Goal: Purchase product/service

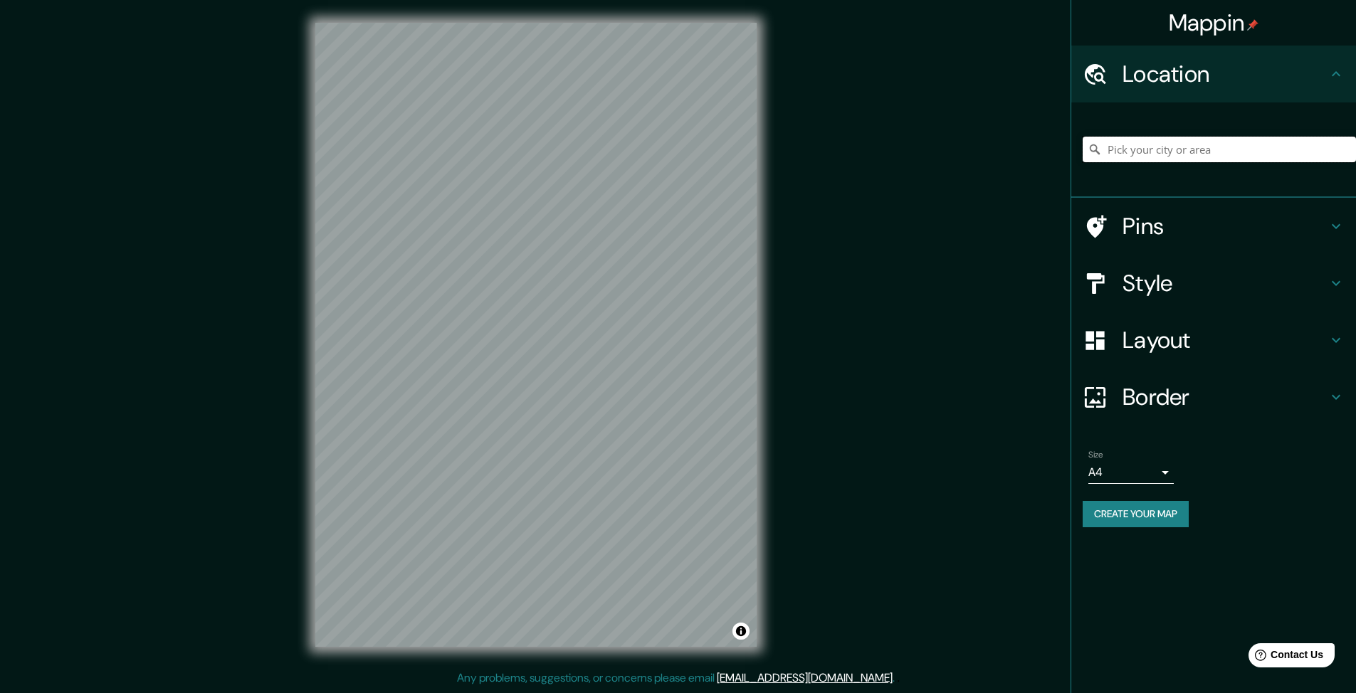
click at [1114, 162] on input "Pick your city or area" at bounding box center [1218, 150] width 273 height 26
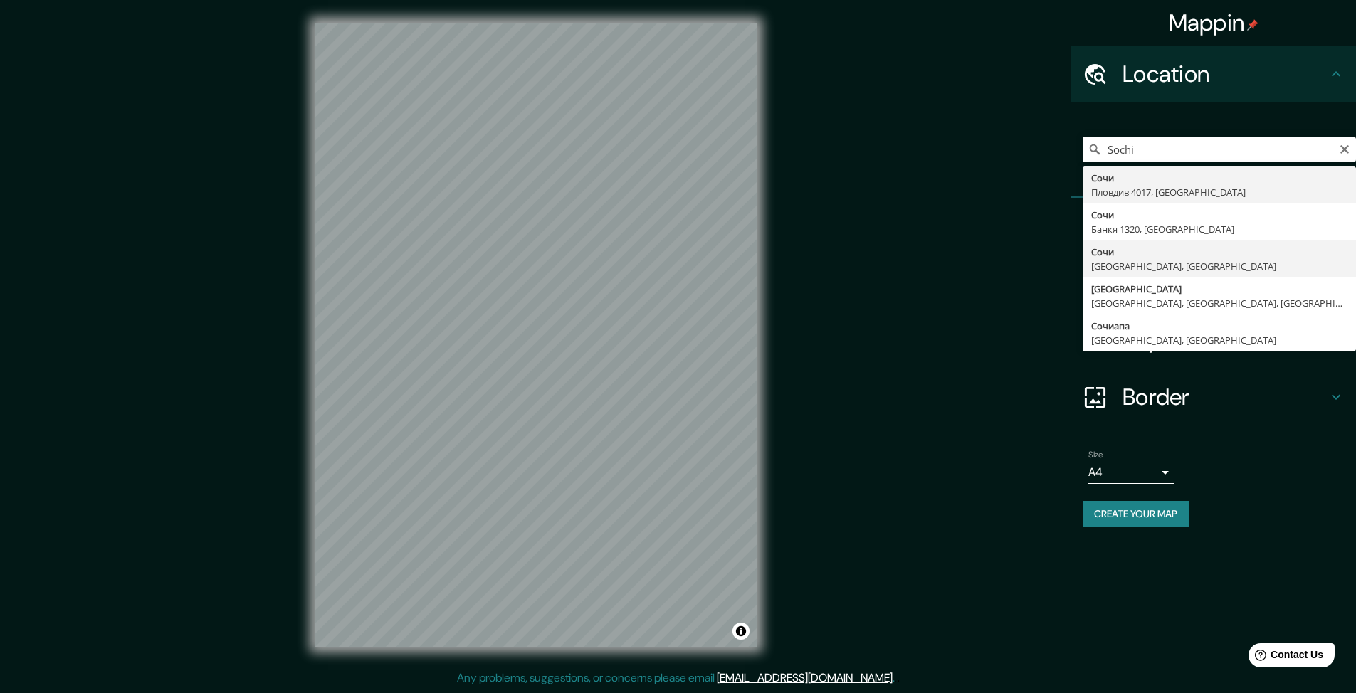
type input "[GEOGRAPHIC_DATA], [GEOGRAPHIC_DATA], [GEOGRAPHIC_DATA]"
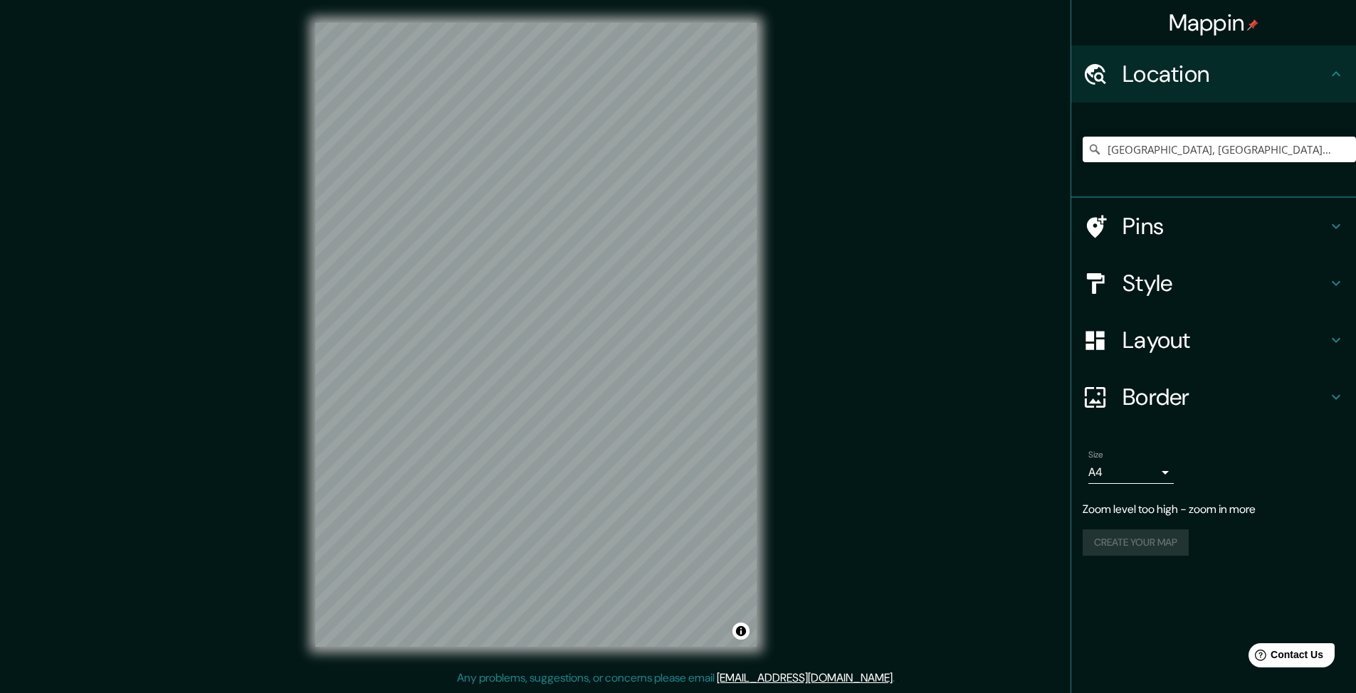
click at [1169, 297] on h4 "Style" at bounding box center [1224, 283] width 205 height 28
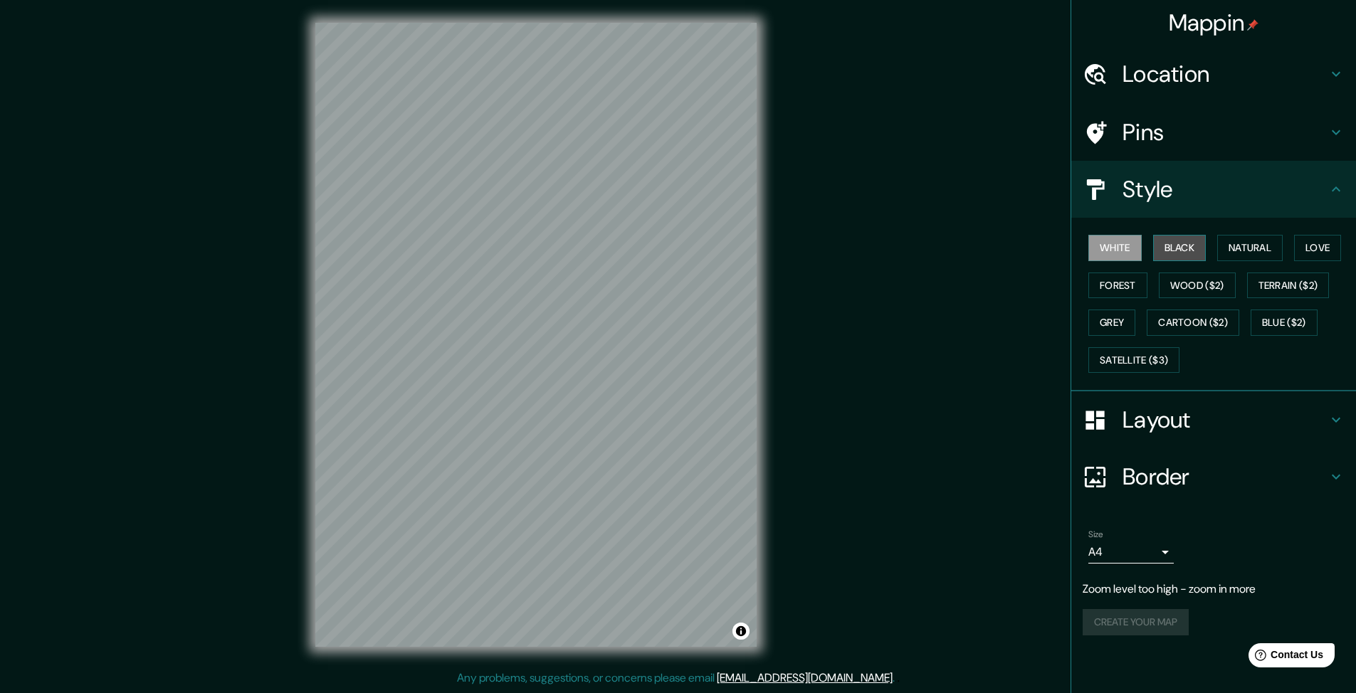
click at [1177, 261] on button "Black" at bounding box center [1179, 248] width 53 height 26
click at [1242, 261] on button "Natural" at bounding box center [1249, 248] width 65 height 26
click at [872, 361] on div "Mappin Location [GEOGRAPHIC_DATA], [GEOGRAPHIC_DATA], [GEOGRAPHIC_DATA] Pins St…" at bounding box center [678, 346] width 1356 height 692
click at [1106, 261] on button "White" at bounding box center [1114, 248] width 53 height 26
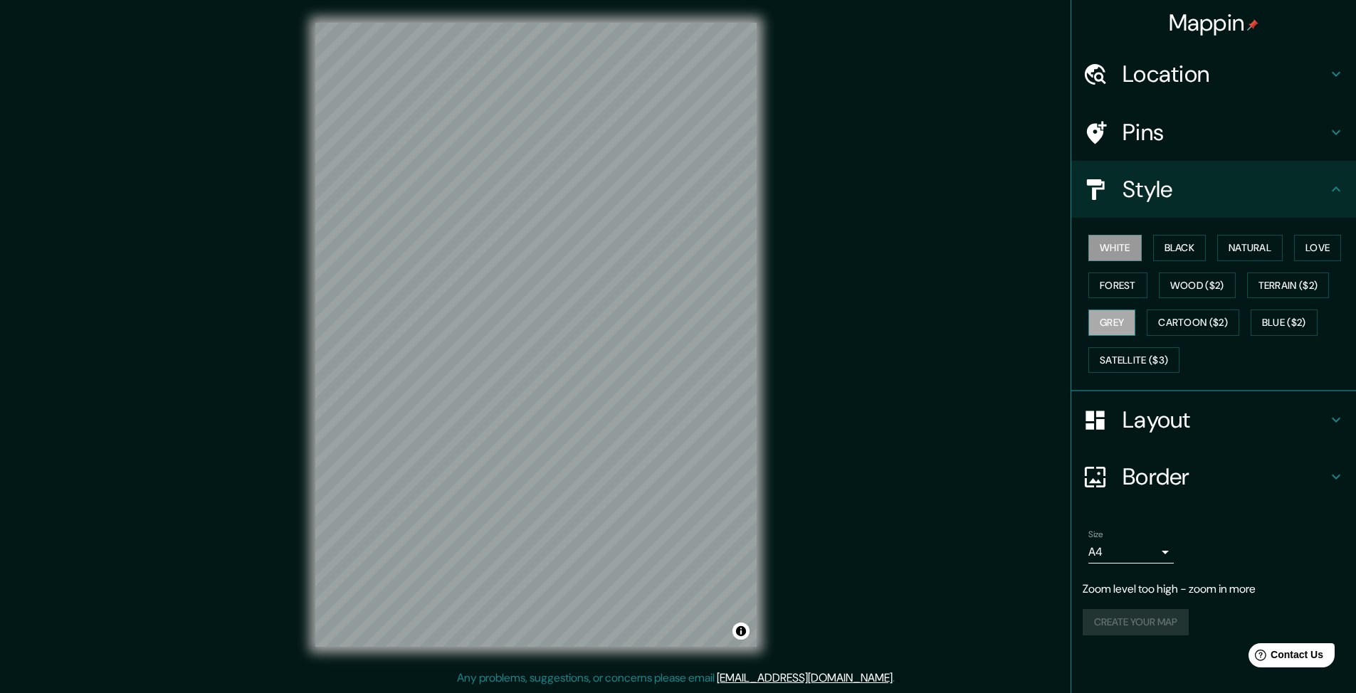
click at [1135, 336] on button "Grey" at bounding box center [1111, 323] width 47 height 26
click at [1250, 336] on button "Blue ($2)" at bounding box center [1283, 323] width 67 height 26
click at [1146, 336] on button "Cartoon ($2)" at bounding box center [1192, 323] width 93 height 26
drag, startPoint x: 1118, startPoint y: 451, endPoint x: 1092, endPoint y: 505, distance: 59.5
click at [1092, 505] on ul "Location [GEOGRAPHIC_DATA], [GEOGRAPHIC_DATA], [GEOGRAPHIC_DATA] Pins Style Whi…" at bounding box center [1213, 349] width 285 height 607
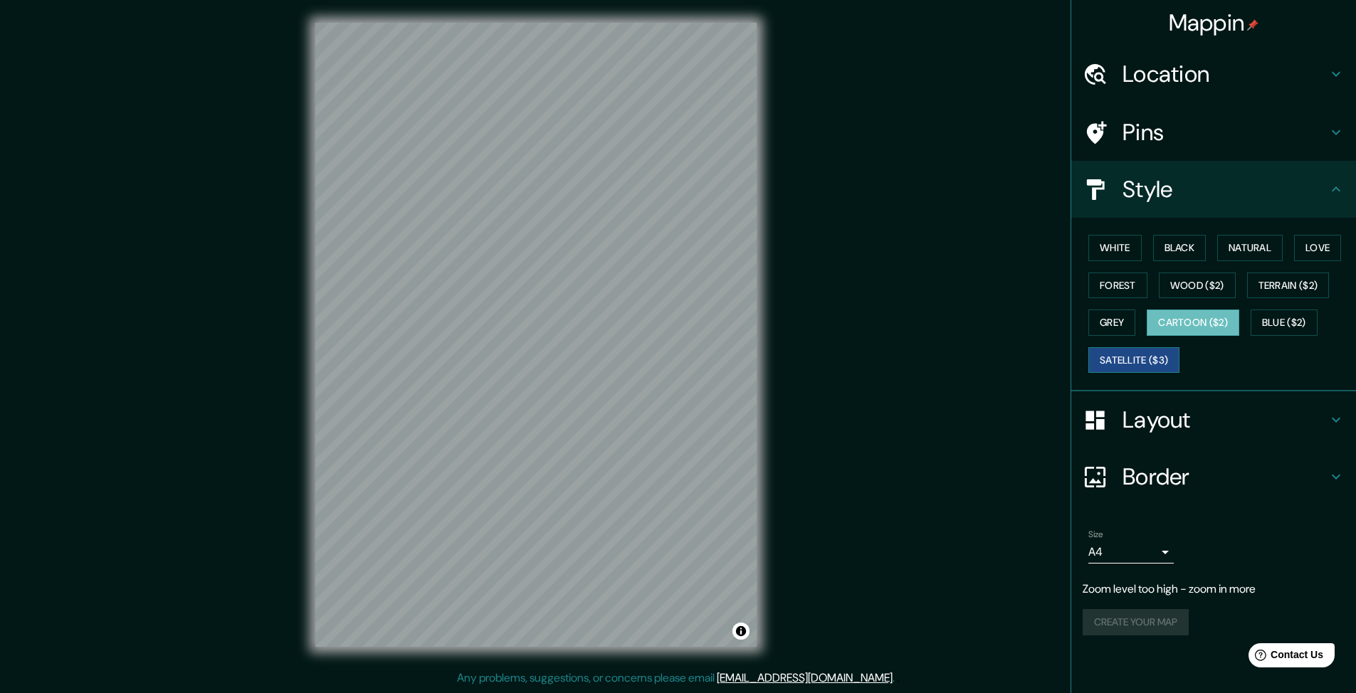
click at [1116, 374] on button "Satellite ($3)" at bounding box center [1133, 360] width 91 height 26
click at [1247, 299] on button "Terrain ($2)" at bounding box center [1288, 286] width 83 height 26
click at [1178, 635] on div "Create your map" at bounding box center [1213, 622] width 262 height 26
click at [1153, 431] on h4 "Layout" at bounding box center [1224, 420] width 205 height 28
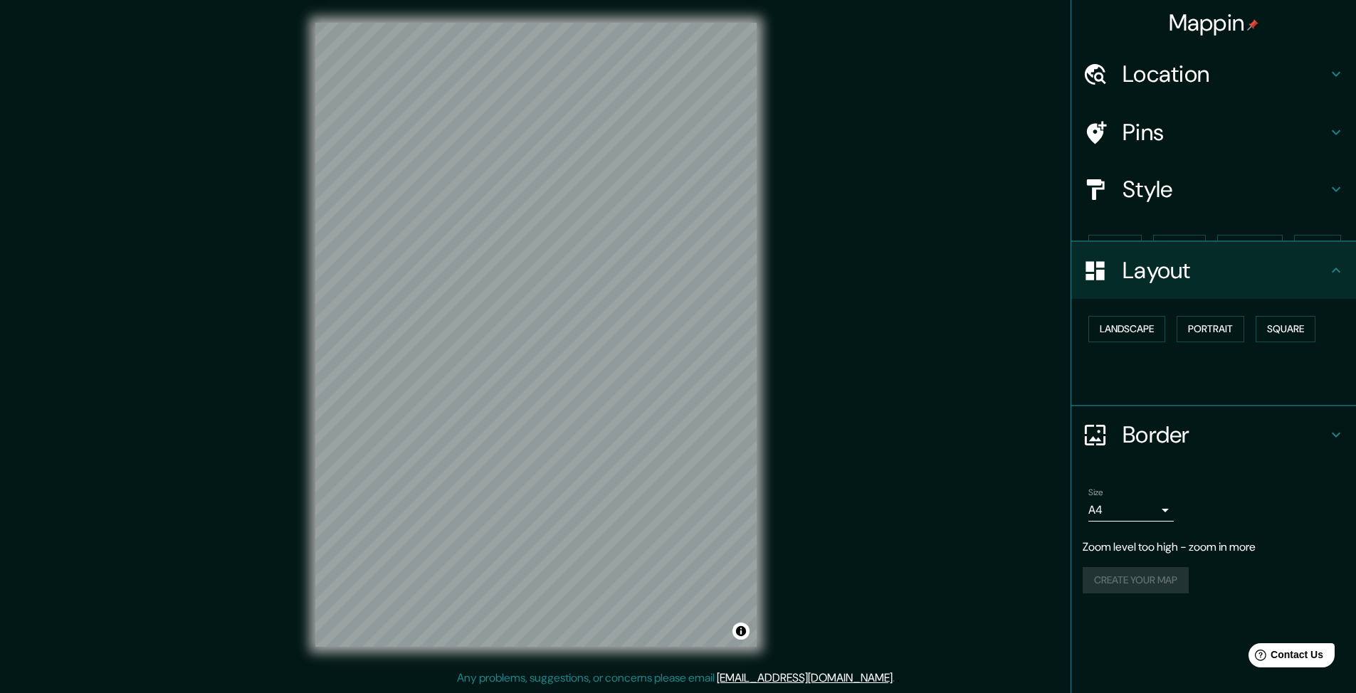
scroll to position [0, 0]
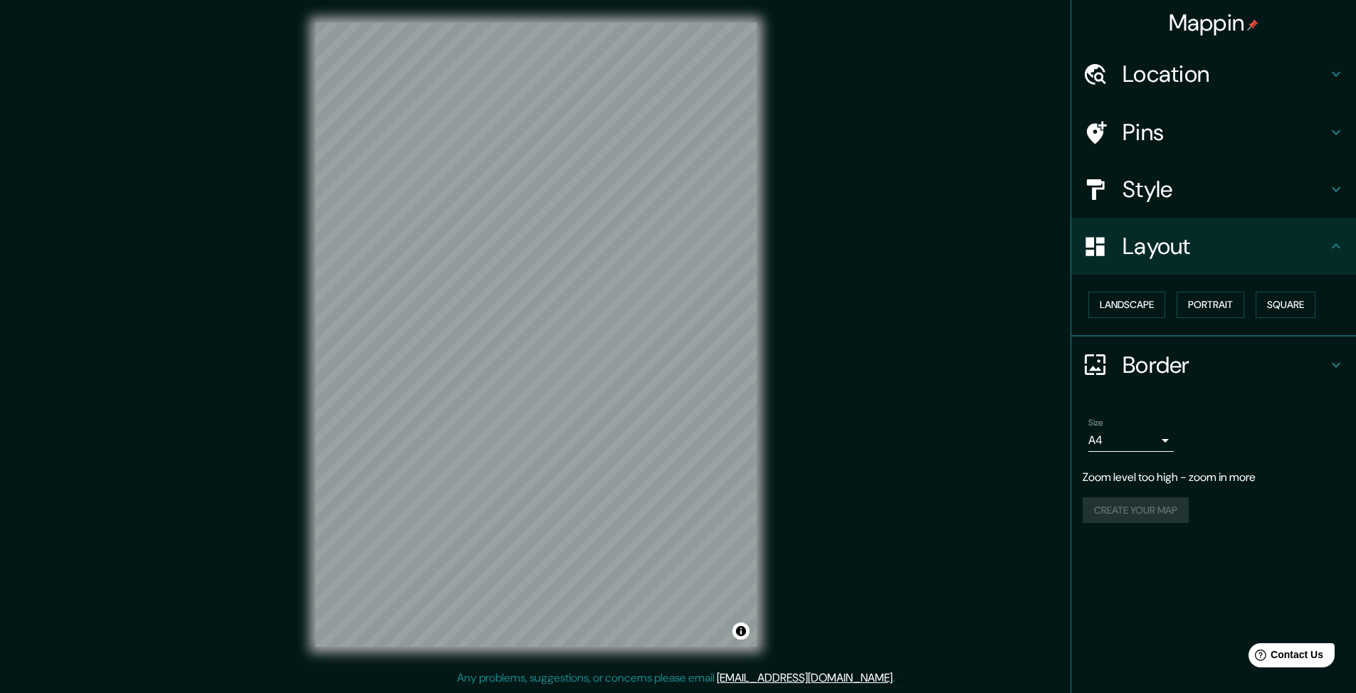
click at [1163, 204] on h4 "Style" at bounding box center [1224, 189] width 205 height 28
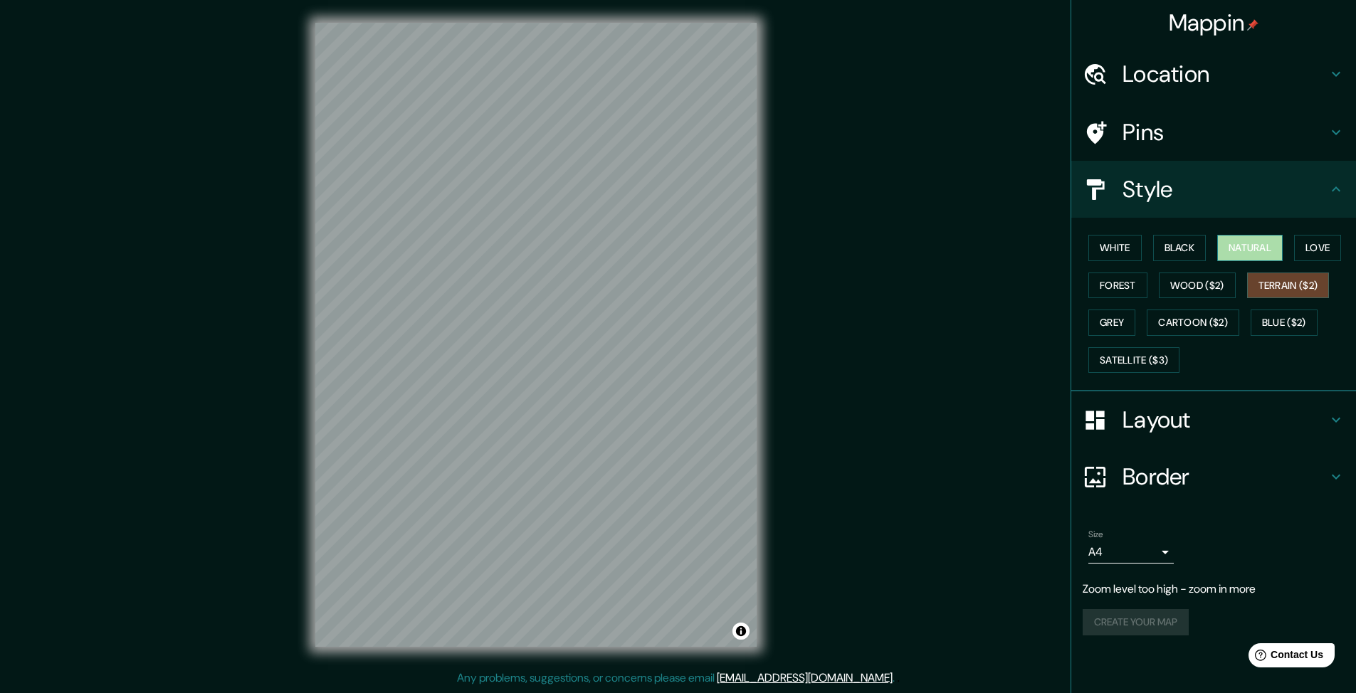
click at [1250, 261] on button "Natural" at bounding box center [1249, 248] width 65 height 26
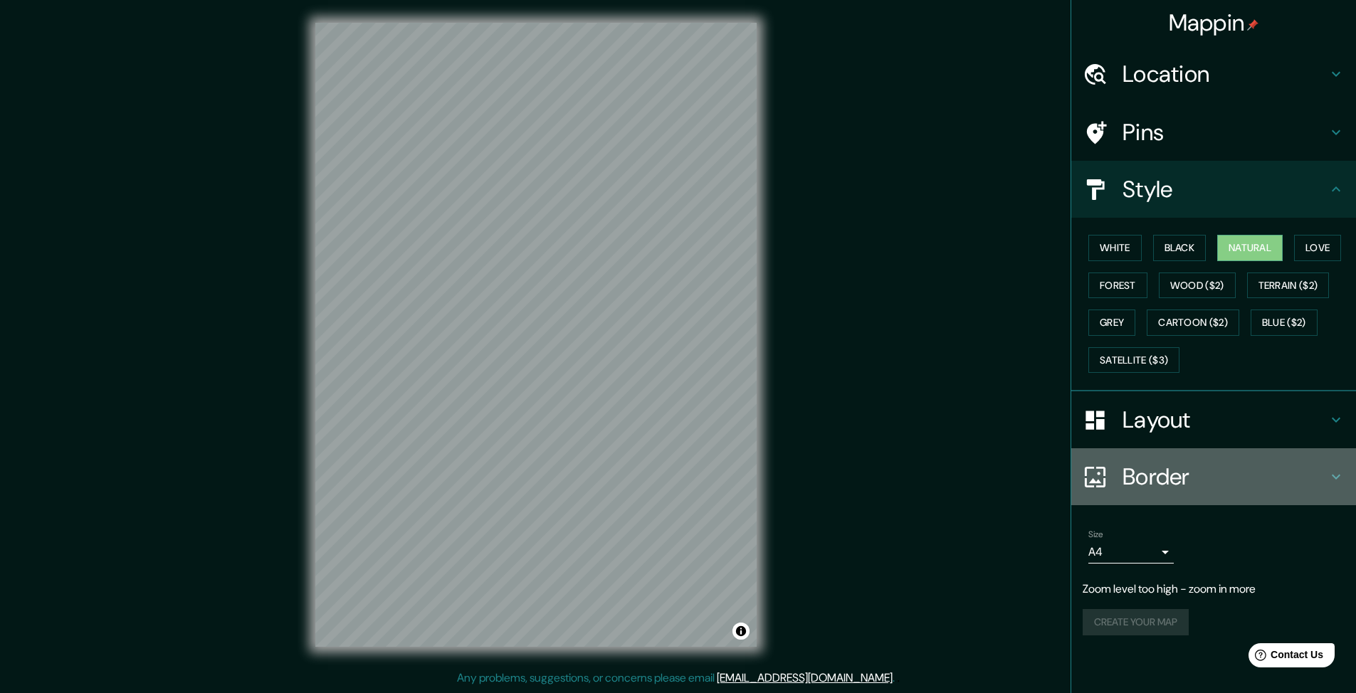
click at [1166, 491] on h4 "Border" at bounding box center [1224, 477] width 205 height 28
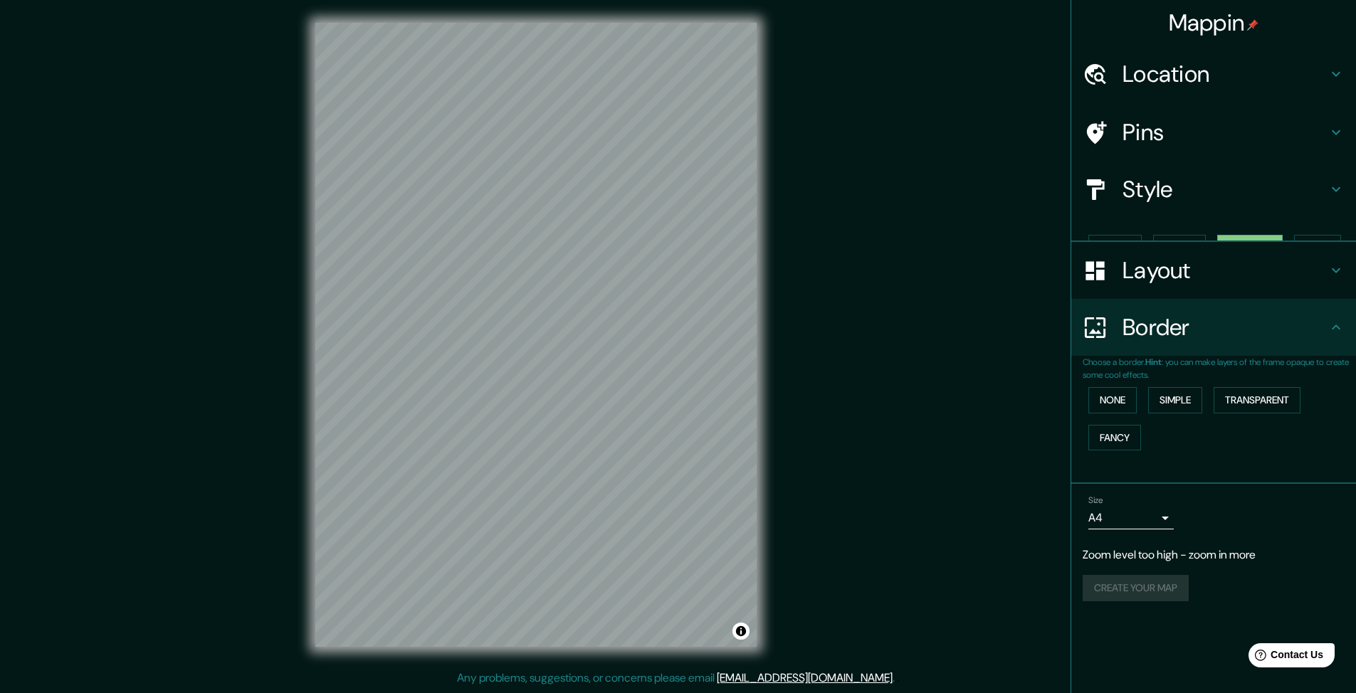
scroll to position [0, 0]
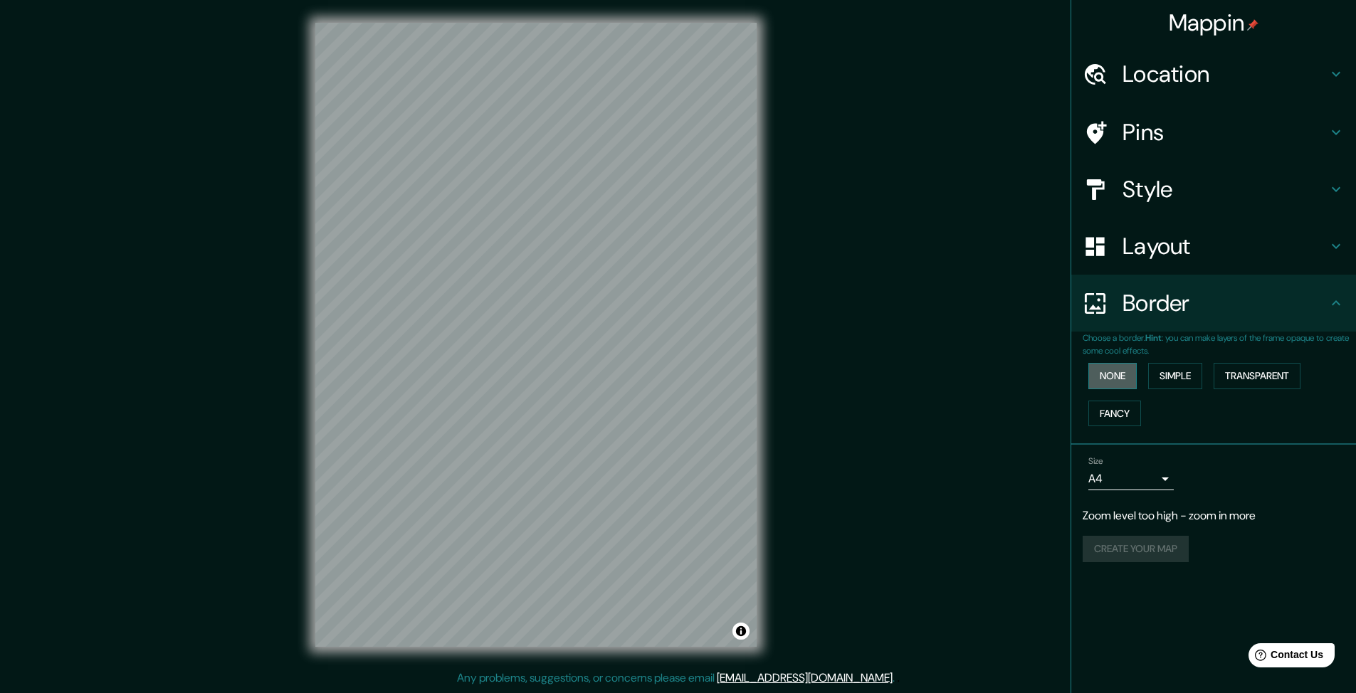
click at [1111, 389] on button "None" at bounding box center [1112, 376] width 48 height 26
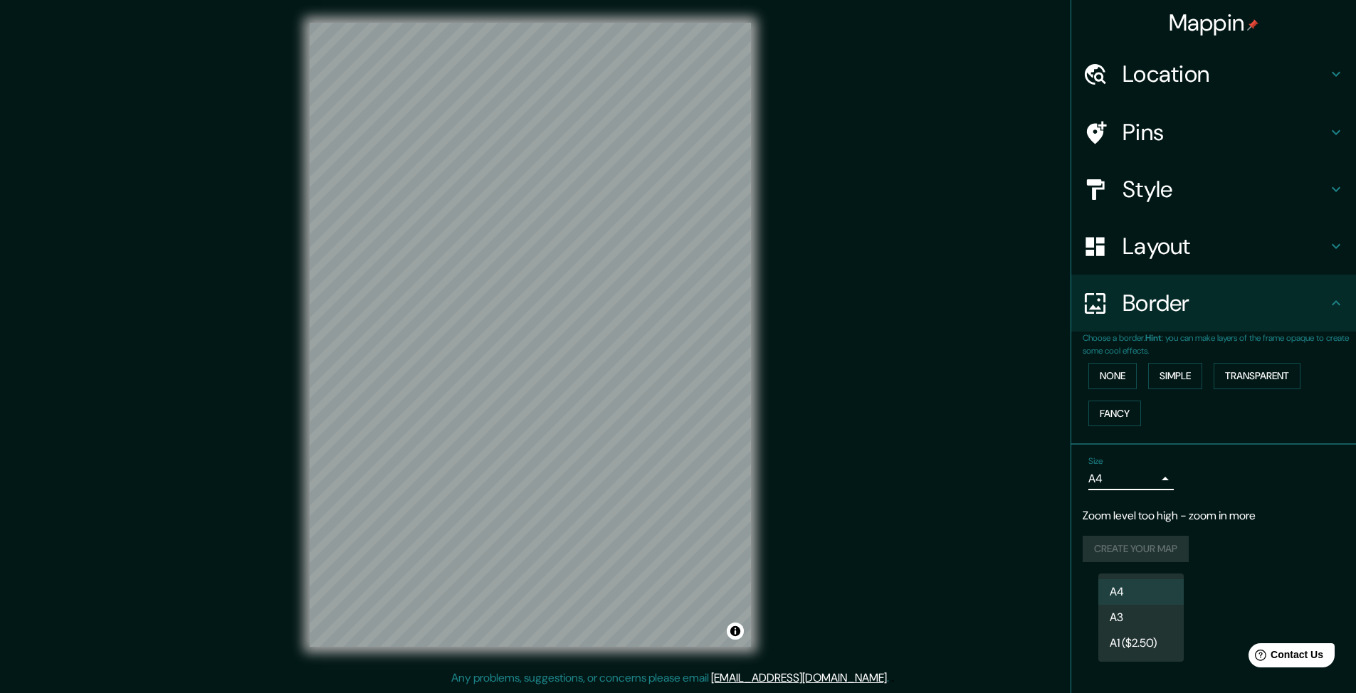
click at [1163, 559] on body "Mappin Location [GEOGRAPHIC_DATA], [GEOGRAPHIC_DATA], [GEOGRAPHIC_DATA] Pins St…" at bounding box center [678, 346] width 1356 height 693
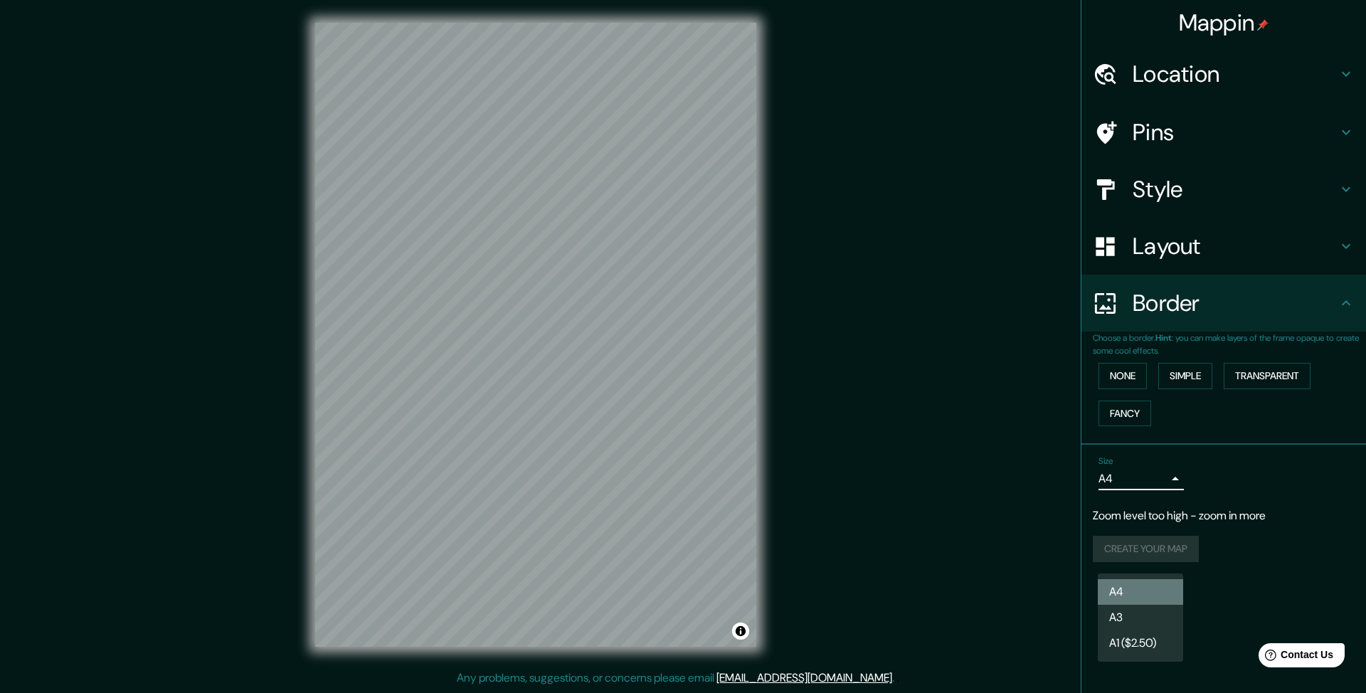
click at [1150, 589] on li "A4" at bounding box center [1140, 592] width 85 height 26
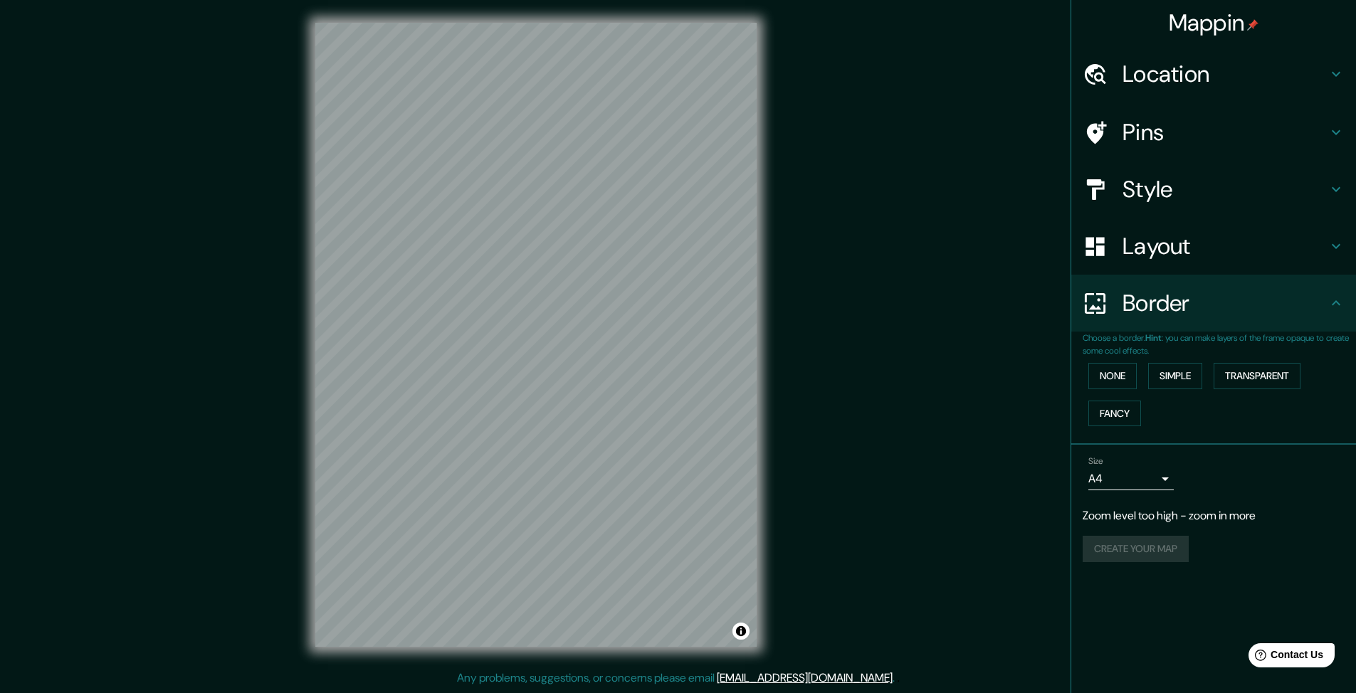
click at [1182, 562] on div "Create your map" at bounding box center [1213, 549] width 262 height 26
click at [1173, 562] on div "Create your map" at bounding box center [1213, 549] width 262 height 26
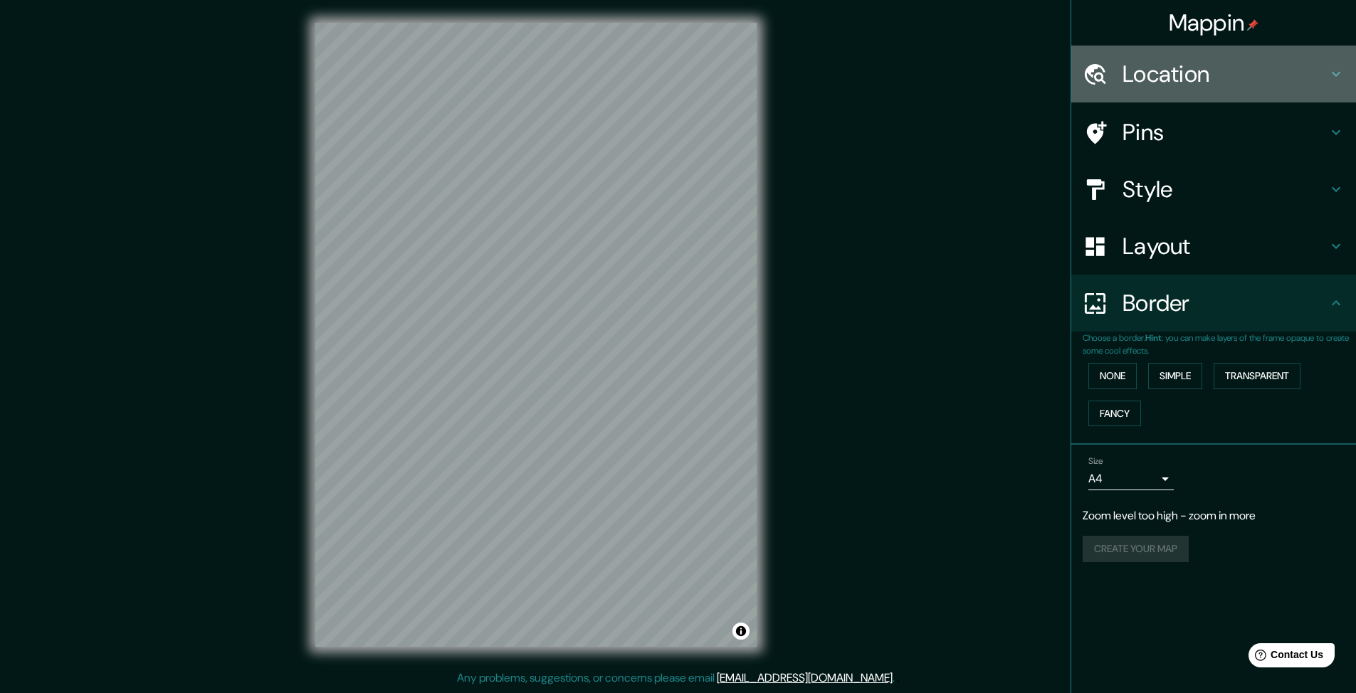
click at [1193, 88] on h4 "Location" at bounding box center [1224, 74] width 205 height 28
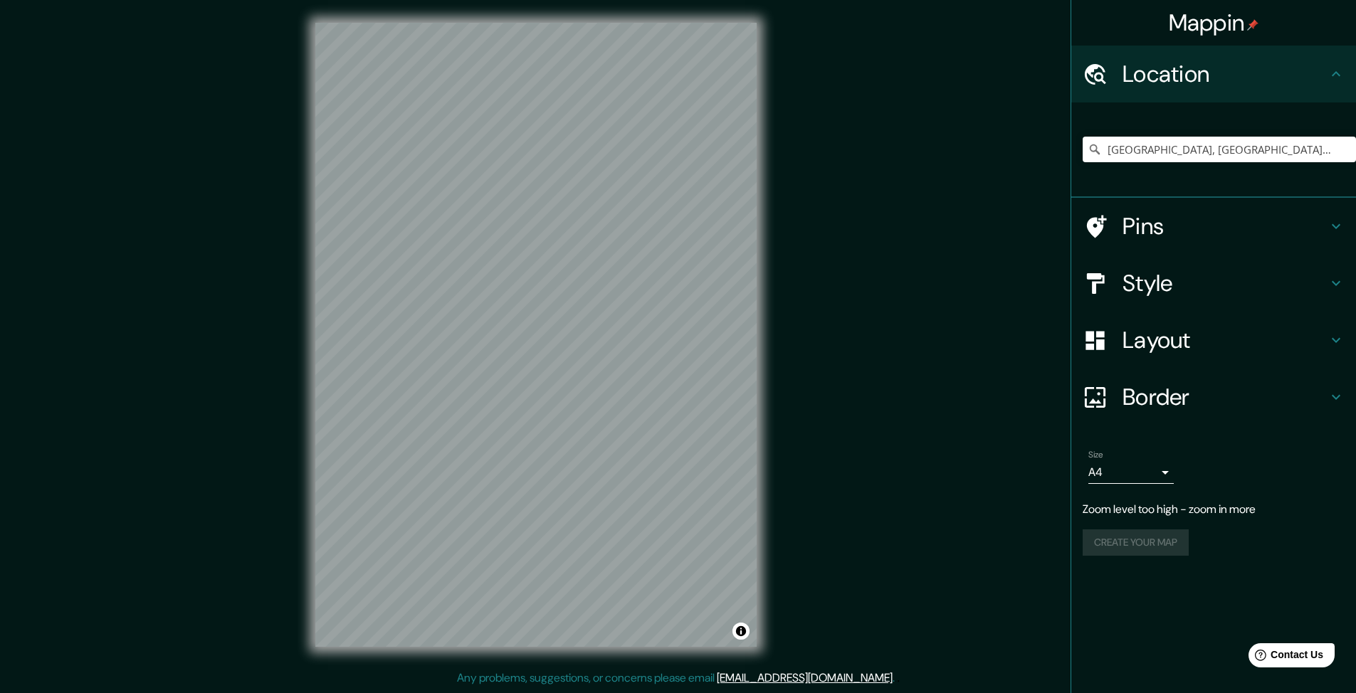
click at [1178, 241] on h4 "Pins" at bounding box center [1224, 226] width 205 height 28
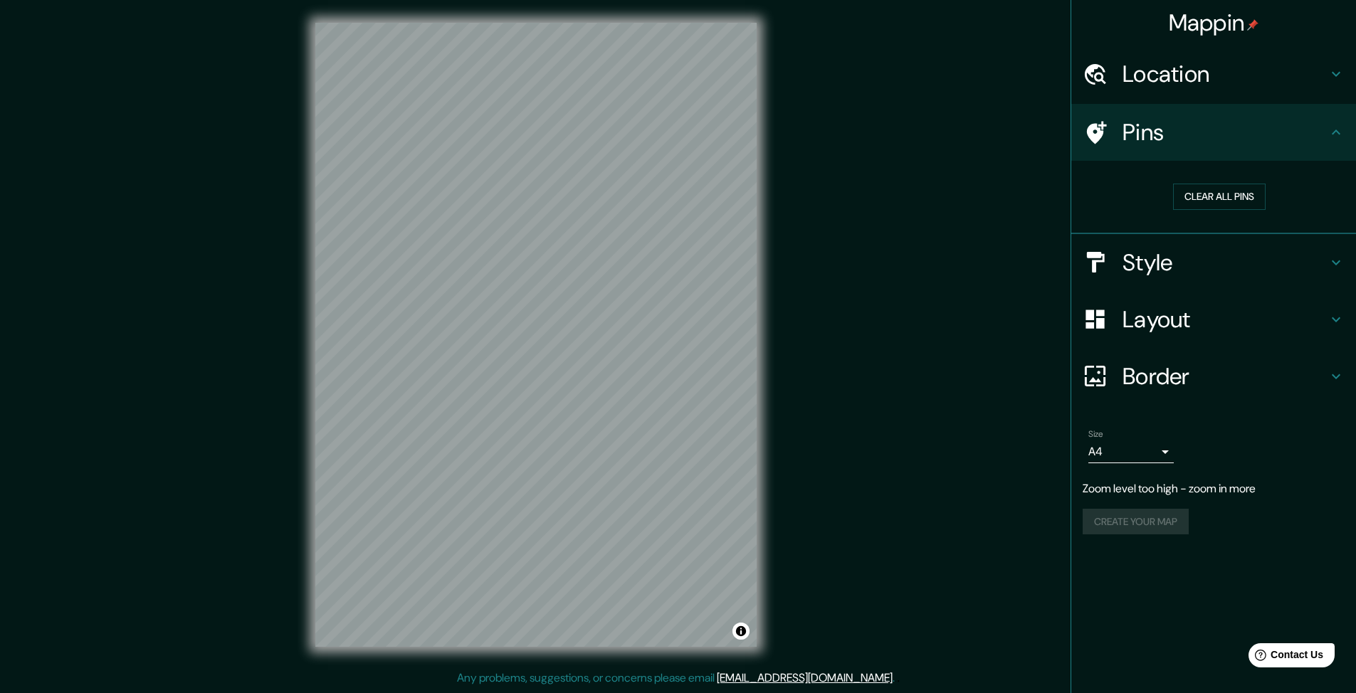
click at [1184, 277] on h4 "Style" at bounding box center [1224, 262] width 205 height 28
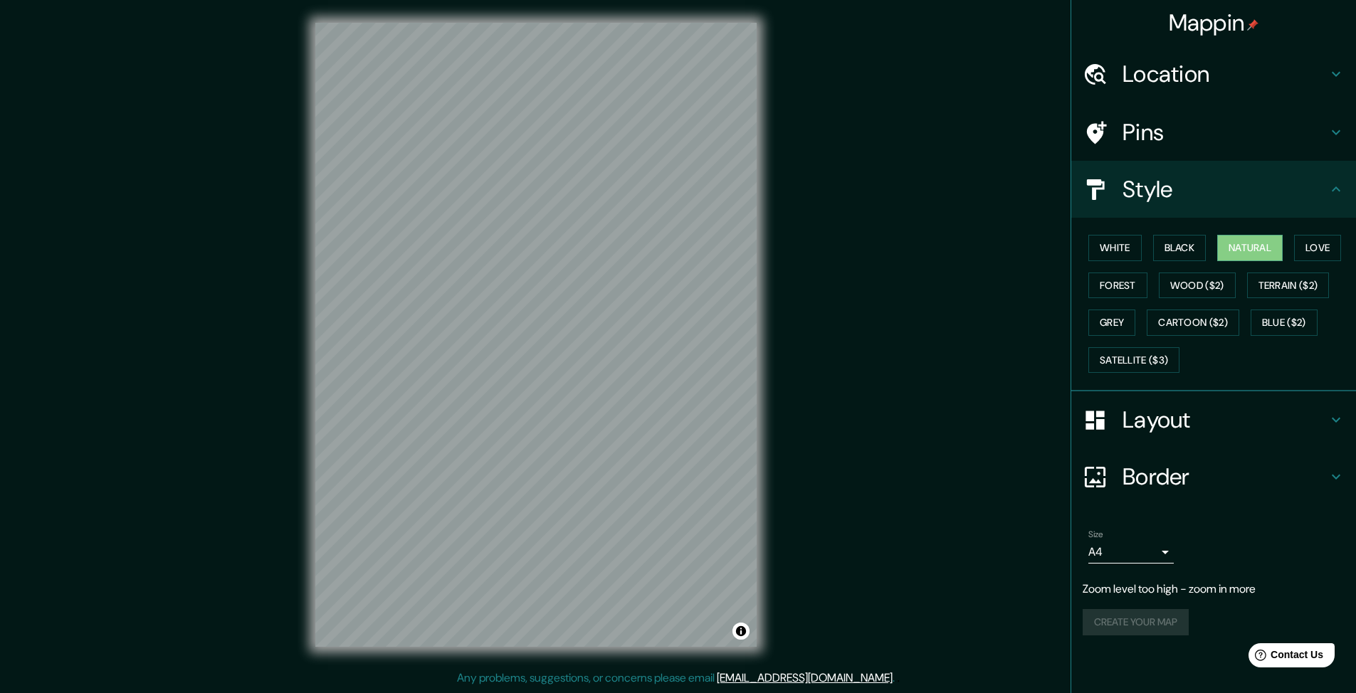
scroll to position [95, 0]
click at [1124, 491] on h4 "Border" at bounding box center [1224, 477] width 205 height 28
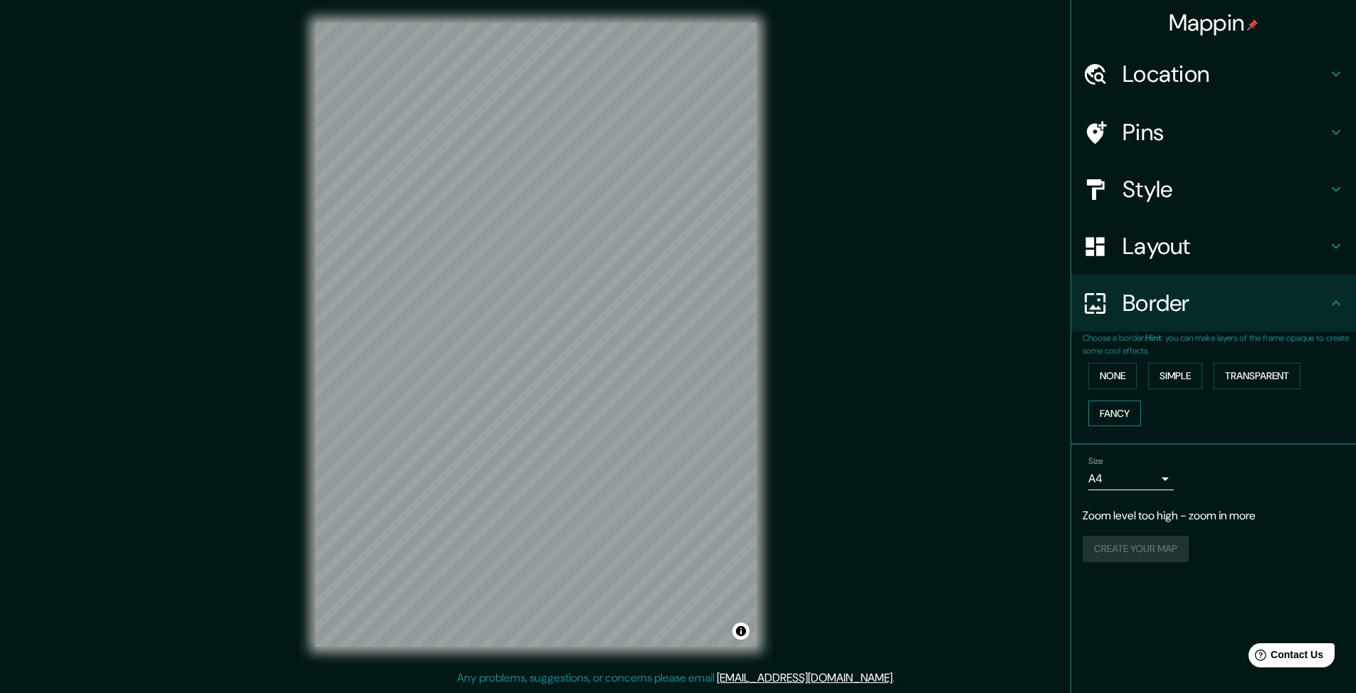
scroll to position [0, 0]
click at [1173, 389] on button "Simple" at bounding box center [1175, 376] width 54 height 26
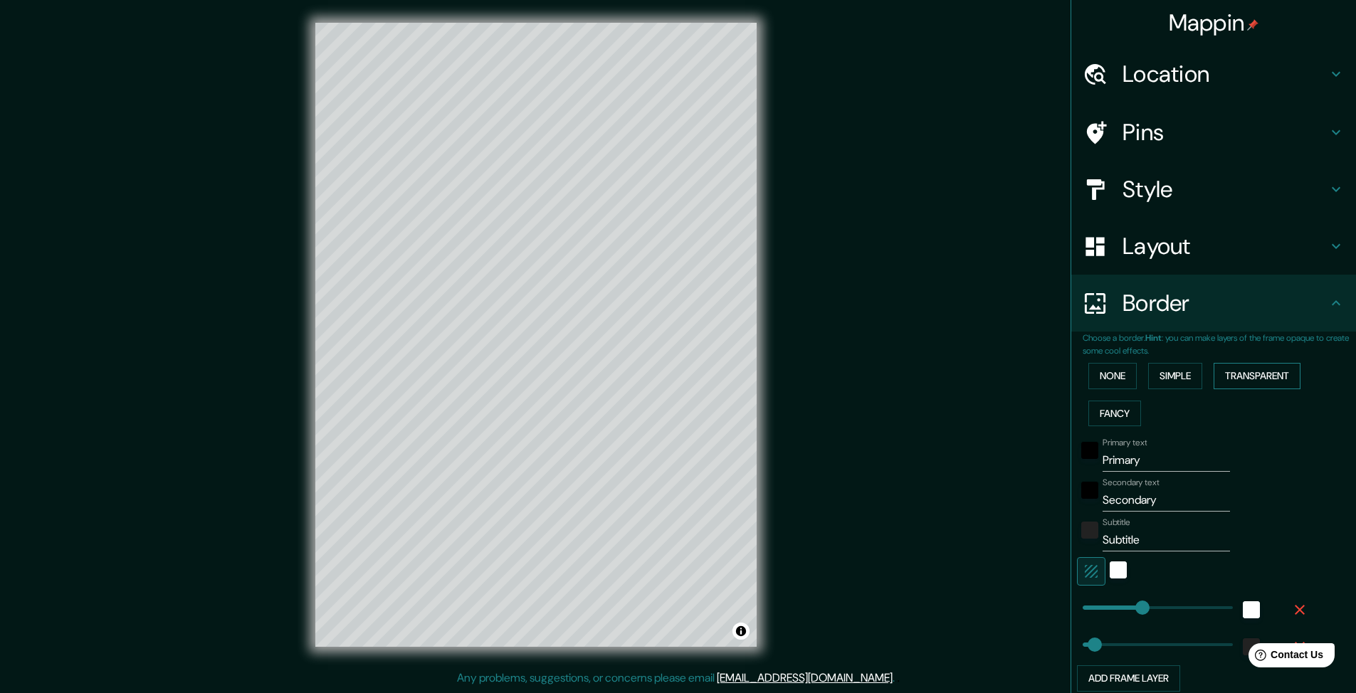
click at [1282, 389] on button "Transparent" at bounding box center [1256, 376] width 87 height 26
click at [1183, 389] on button "Simple" at bounding box center [1175, 376] width 54 height 26
click at [1109, 389] on button "None" at bounding box center [1112, 376] width 48 height 26
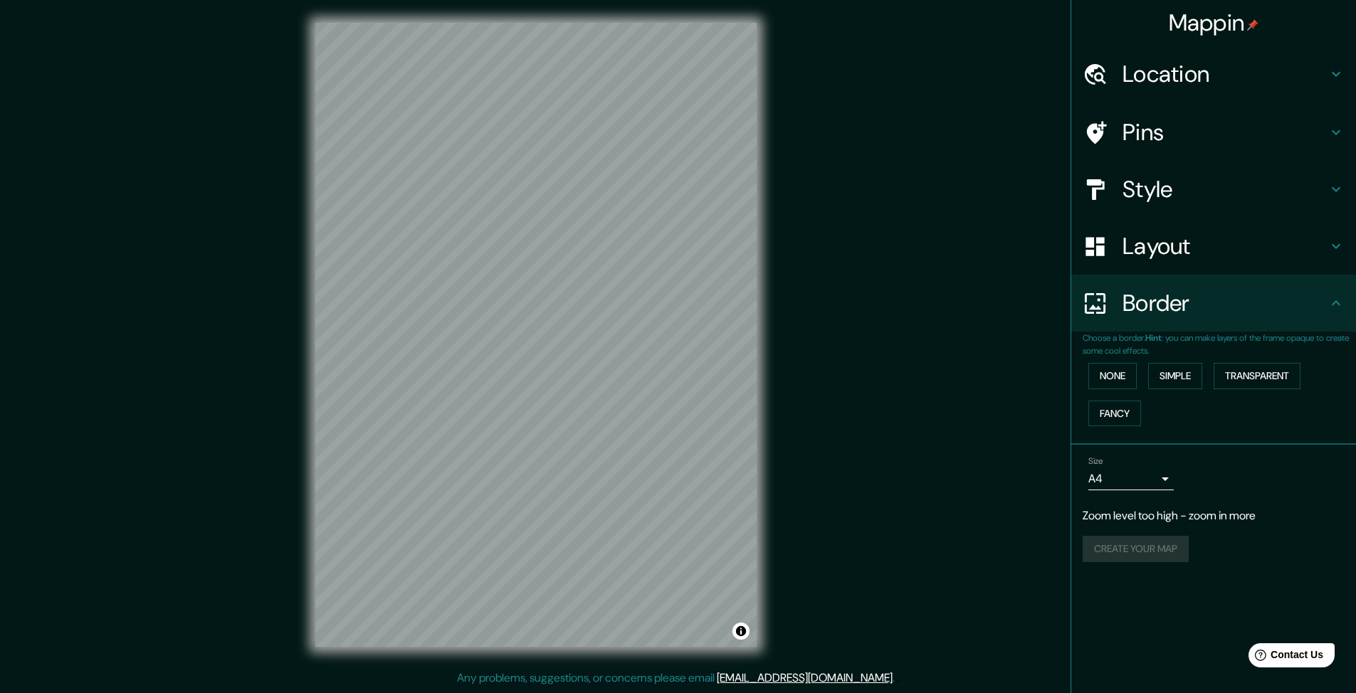
click at [1210, 432] on div "None Simple Transparent Fancy" at bounding box center [1218, 394] width 273 height 75
click at [1158, 562] on div "Create your map" at bounding box center [1213, 549] width 262 height 26
click at [1175, 73] on h4 "Location" at bounding box center [1224, 74] width 205 height 28
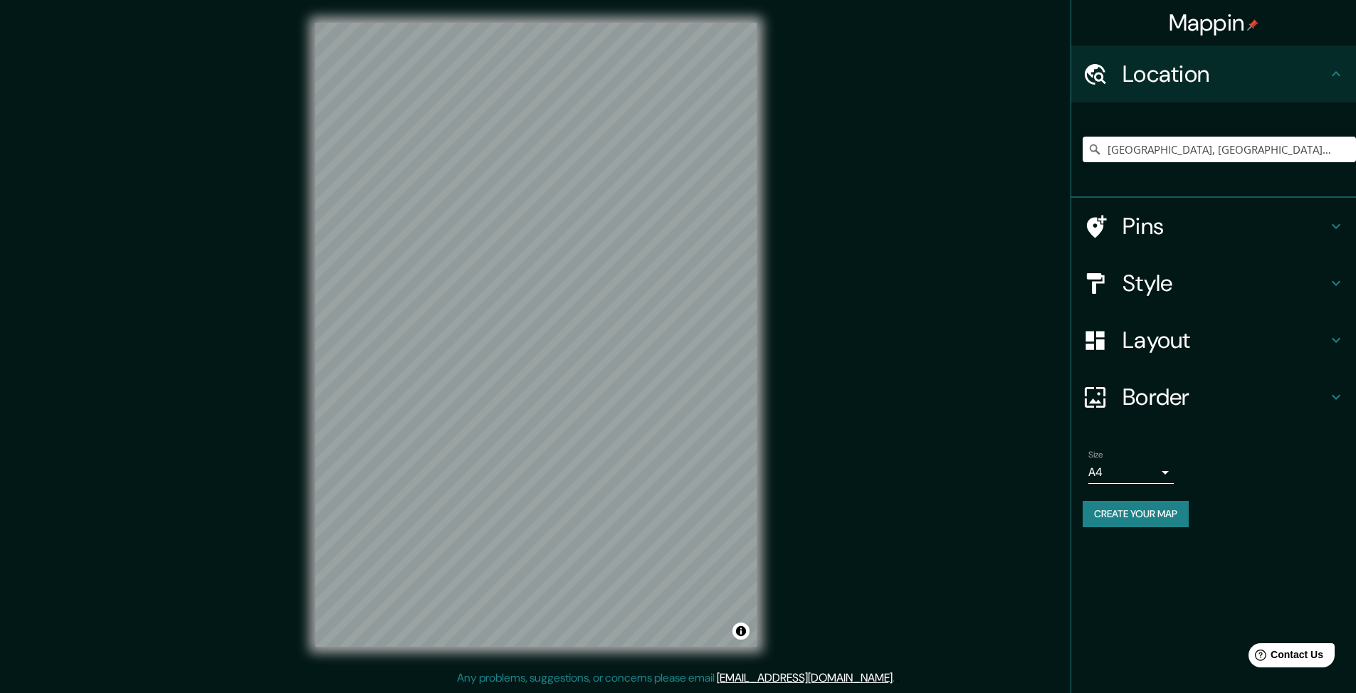
click at [1146, 527] on button "Create your map" at bounding box center [1135, 514] width 106 height 26
click at [890, 426] on div "Mappin Location [GEOGRAPHIC_DATA], [GEOGRAPHIC_DATA], [GEOGRAPHIC_DATA] Pins St…" at bounding box center [678, 346] width 1356 height 692
click at [1171, 527] on button "Create your map" at bounding box center [1135, 514] width 106 height 26
click at [1114, 527] on button "Create your map" at bounding box center [1135, 514] width 106 height 26
click at [1145, 655] on div "Mappin Location [GEOGRAPHIC_DATA], [GEOGRAPHIC_DATA], [GEOGRAPHIC_DATA] Pins St…" at bounding box center [1212, 346] width 285 height 693
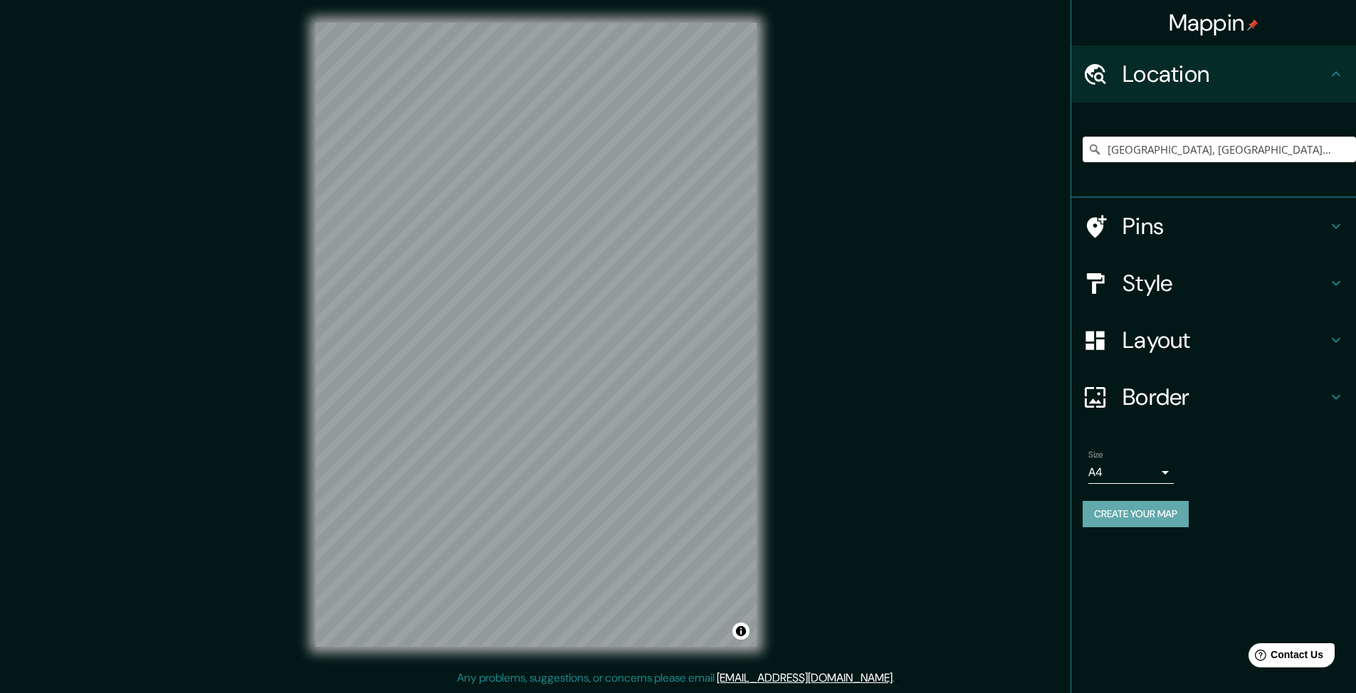
click at [1158, 527] on button "Create your map" at bounding box center [1135, 514] width 106 height 26
click at [966, 359] on div "Mappin Location [GEOGRAPHIC_DATA], [GEOGRAPHIC_DATA], [GEOGRAPHIC_DATA] Pins St…" at bounding box center [678, 346] width 1356 height 692
click at [1138, 297] on h4 "Style" at bounding box center [1224, 283] width 205 height 28
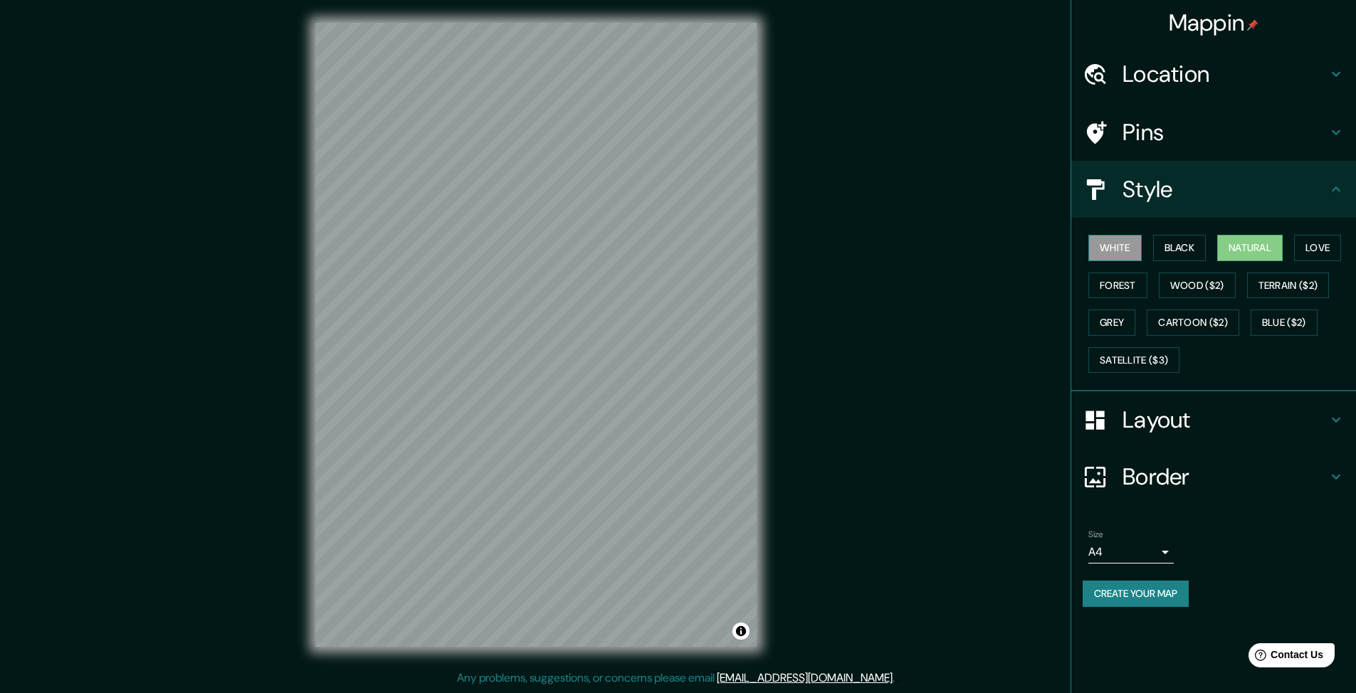
click at [1114, 261] on button "White" at bounding box center [1114, 248] width 53 height 26
click at [1146, 336] on button "Cartoon ($2)" at bounding box center [1192, 323] width 93 height 26
click at [1117, 607] on button "Create your map" at bounding box center [1135, 594] width 106 height 26
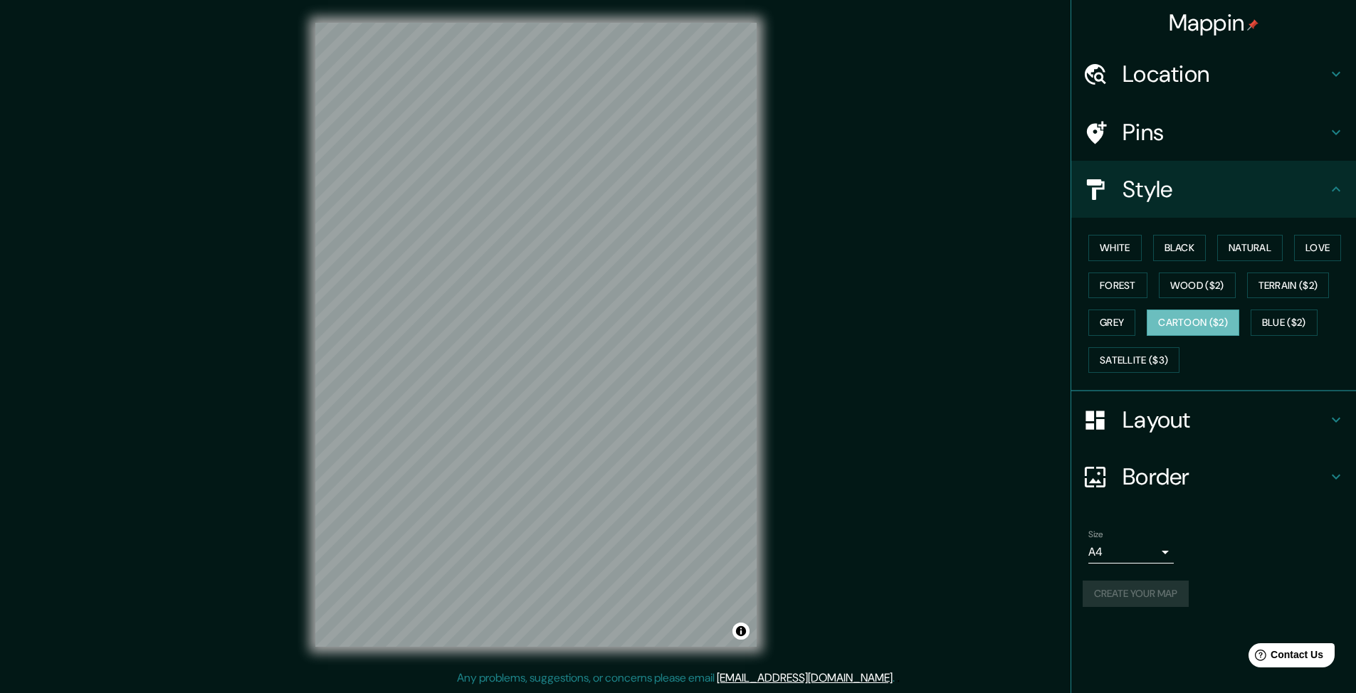
click at [924, 285] on div "Mappin Location [GEOGRAPHIC_DATA], [GEOGRAPHIC_DATA], [GEOGRAPHIC_DATA] Pins St…" at bounding box center [678, 346] width 1356 height 692
